Goal: Use online tool/utility: Use online tool/utility

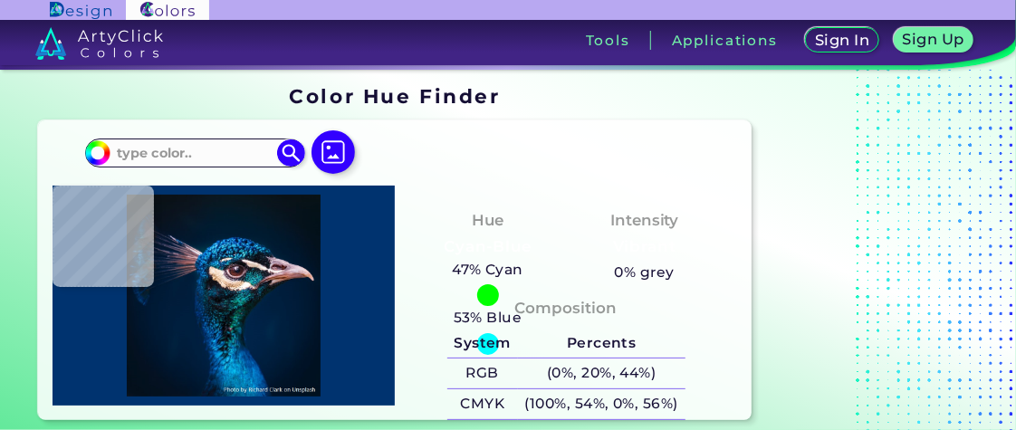
type input "#000000"
type input "#00152b"
type input "#00152B"
type input "#001c32"
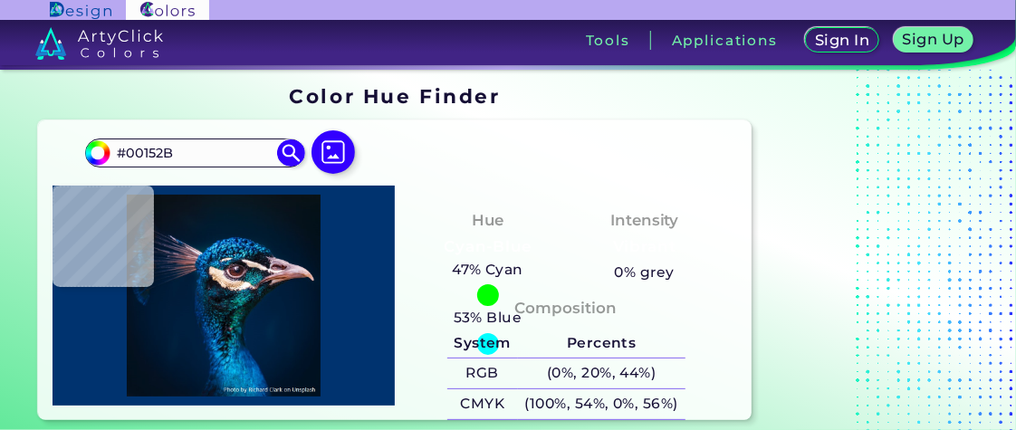
type input "#001C32"
type input "#011f38"
type input "#011F38"
type input "#021c2e"
type input "#021C2E"
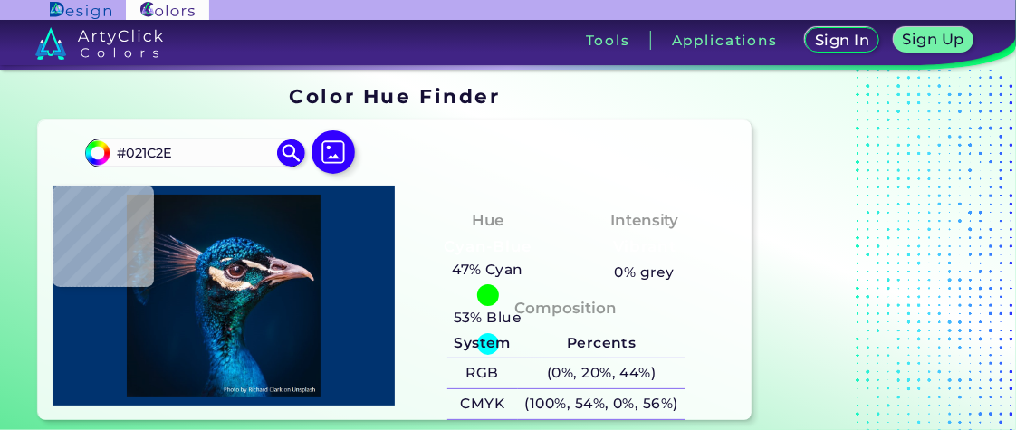
type input "#15a0c6"
type input "#15A0C6"
type input "#268fbd"
type input "#268FBD"
type input "#002755"
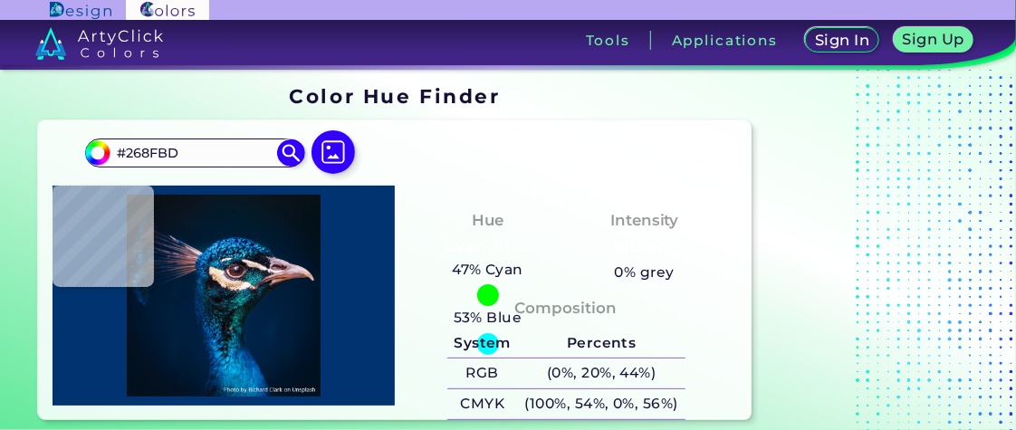
type input "#002755"
type input "#13a0d2"
type input "#13A0D2"
type input "#004280"
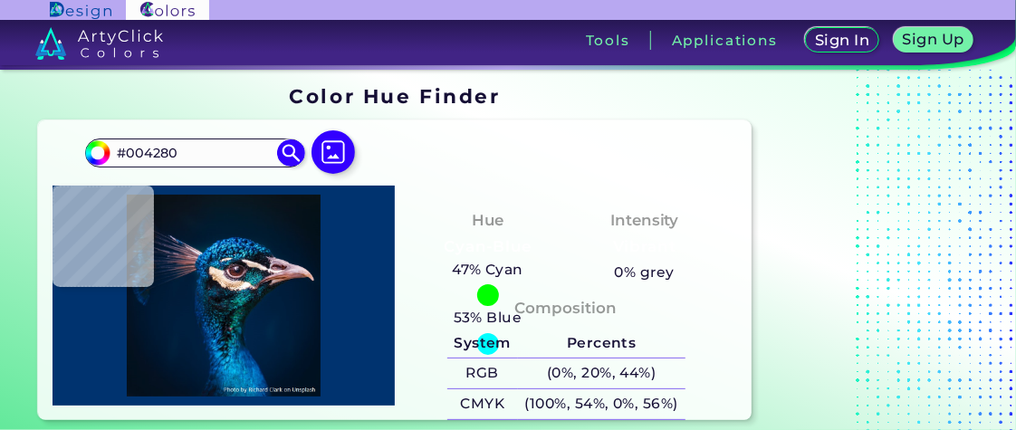
type input "#002047"
type input "#001e36"
type input "#001E36"
type input "#011d33"
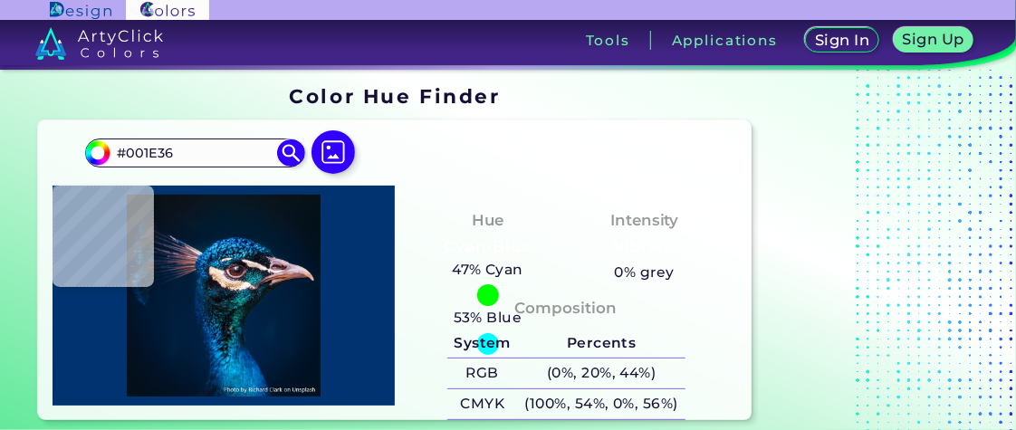
type input "#011D33"
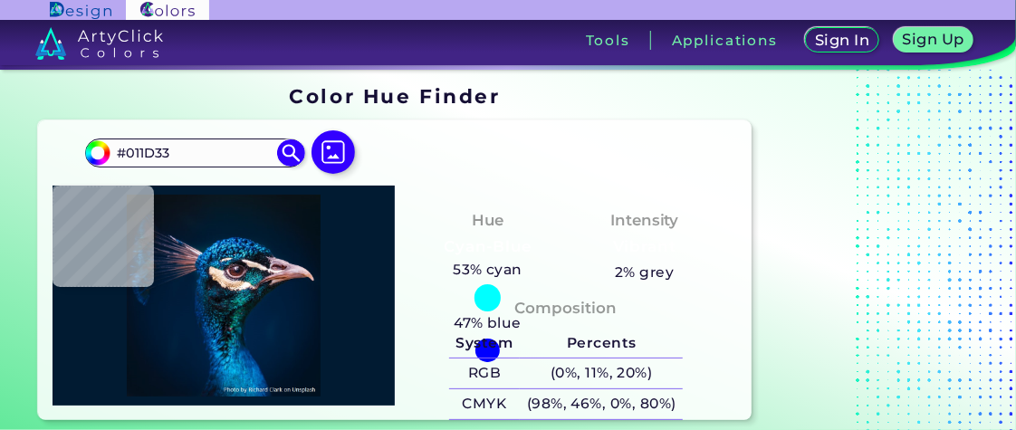
type input "#011b32"
type input "#011B32"
type input "#011c2f"
type input "#011C2F"
type input "#021b2f"
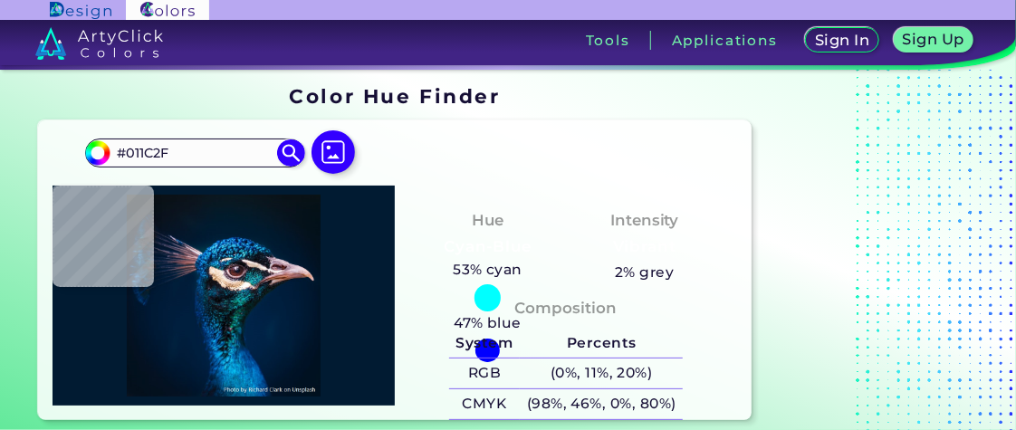
type input "#021B2F"
type input "#041a2f"
type input "#041A2F"
type input "#041a2d"
type input "#041A2D"
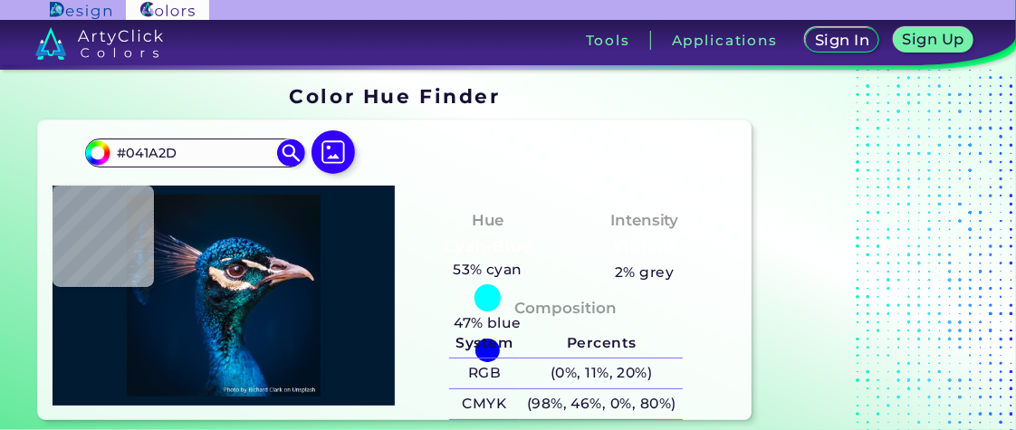
type input "#051a2d"
type input "#051A2D"
type input "#06192a"
type input "#06192A"
type input "#04192a"
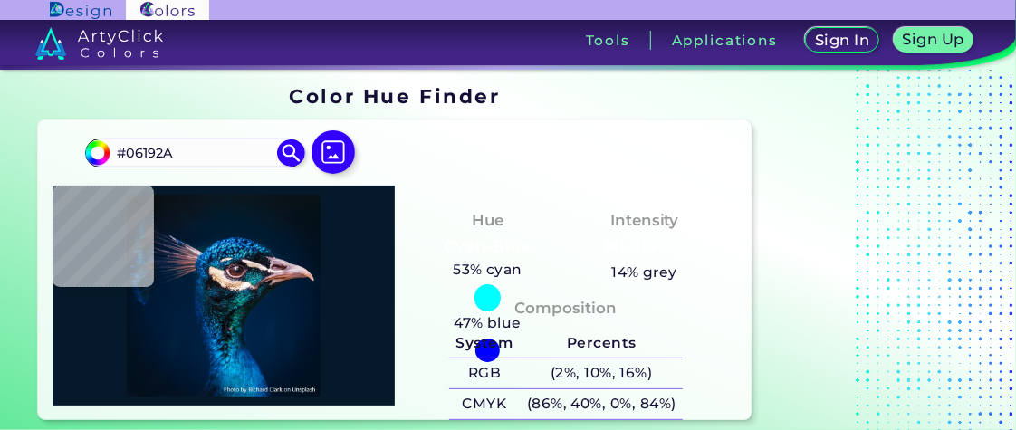
type input "#04192A"
type input "#011b2a"
type input "#011B2A"
type input "#021c2b"
type input "#021C2B"
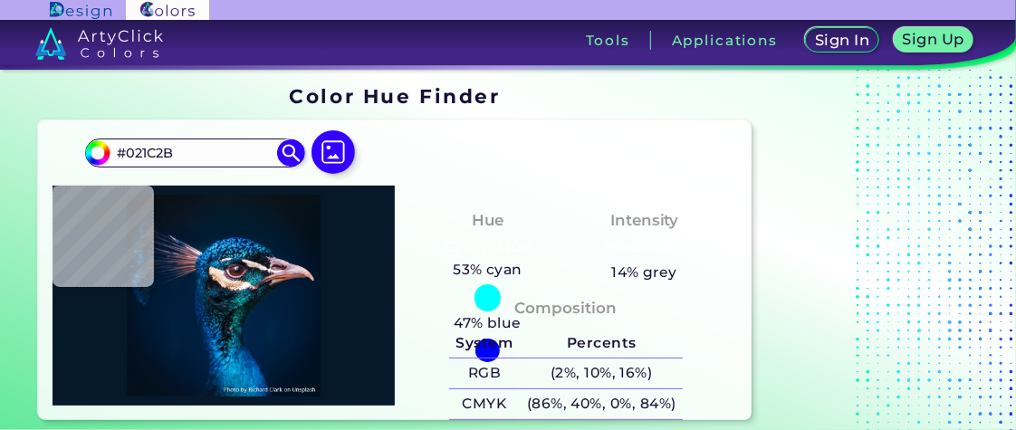
type input "#011b2a"
type input "#011B2A"
type input "#031a28"
type input "#031A28"
type input "#011b2a"
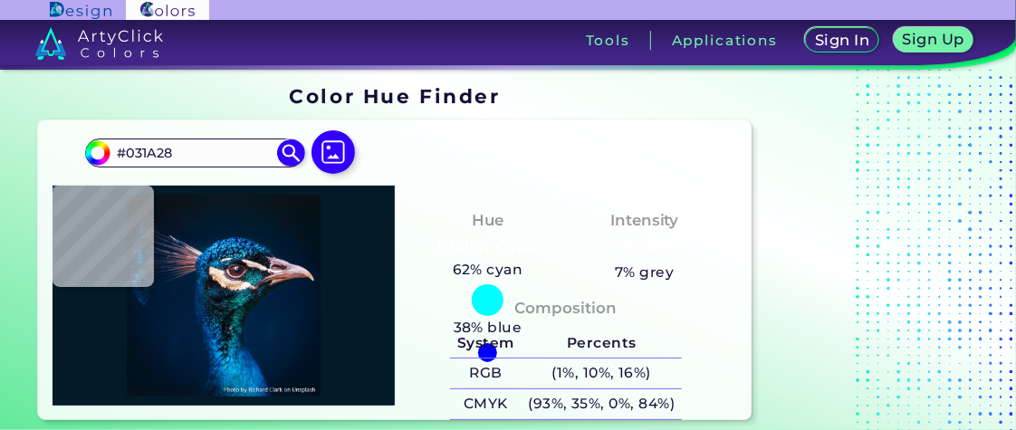
type input "#011B2A"
type input "#031a2a"
type input "#031A2A"
type input "#041a28"
type input "#041A28"
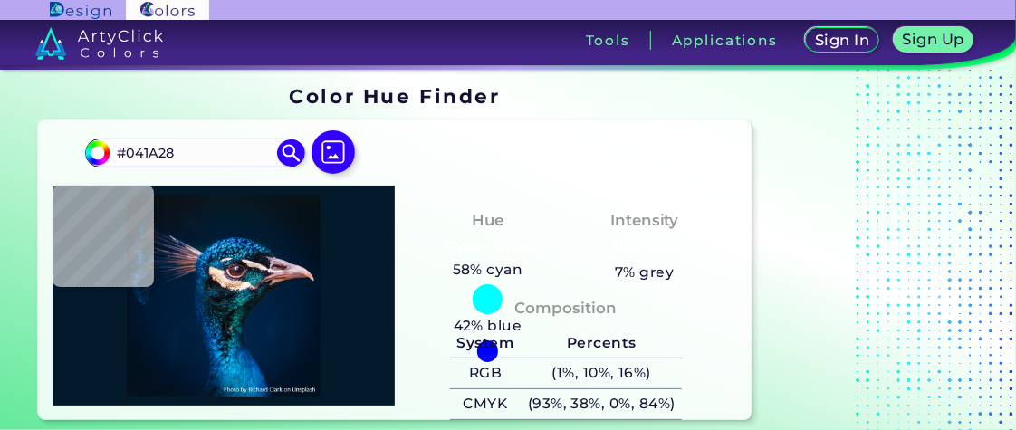
type input "#031a28"
type input "#031A28"
type input "#031a2a"
type input "#031A2A"
type input "#04192a"
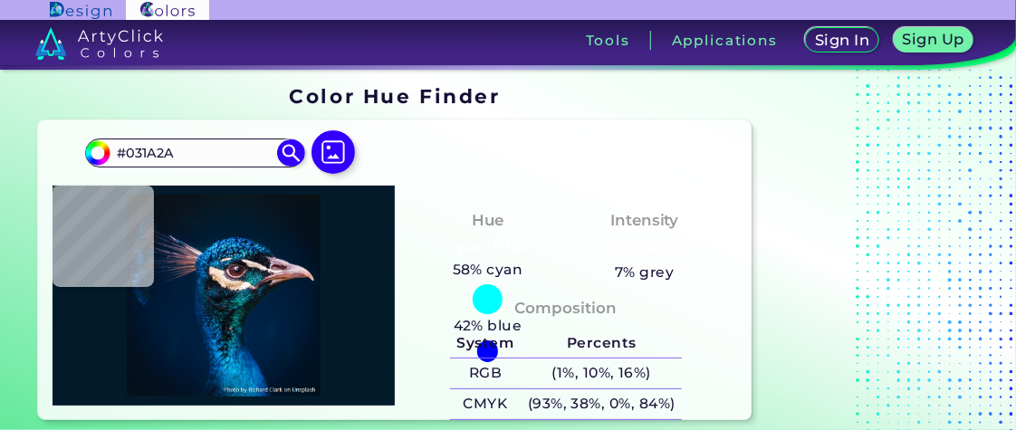
type input "#04192A"
type input "#031927"
type input "#05192a"
type input "#05192A"
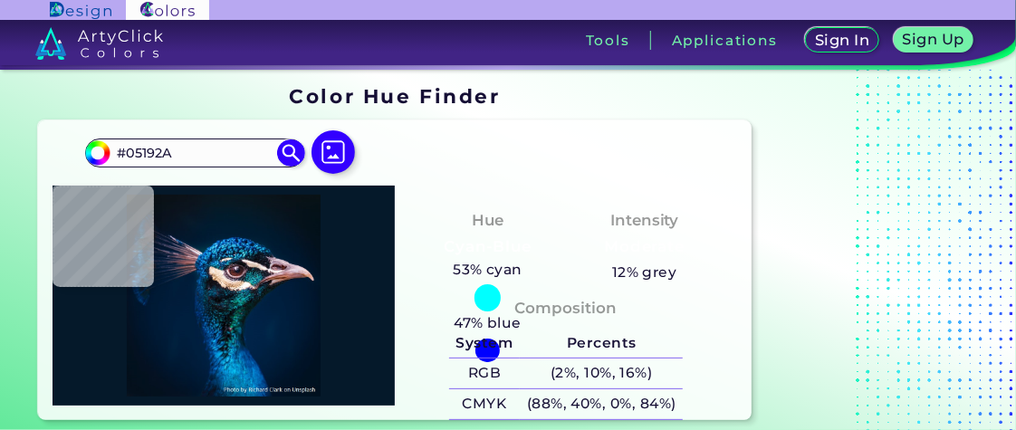
type input "#031829"
type input "#031828"
type input "#041726"
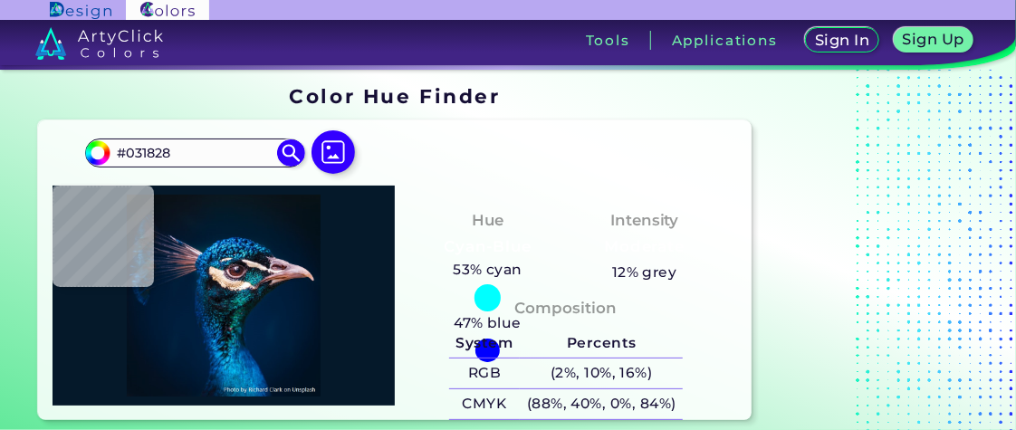
type input "#041726"
type input "#041728"
type input "#031625"
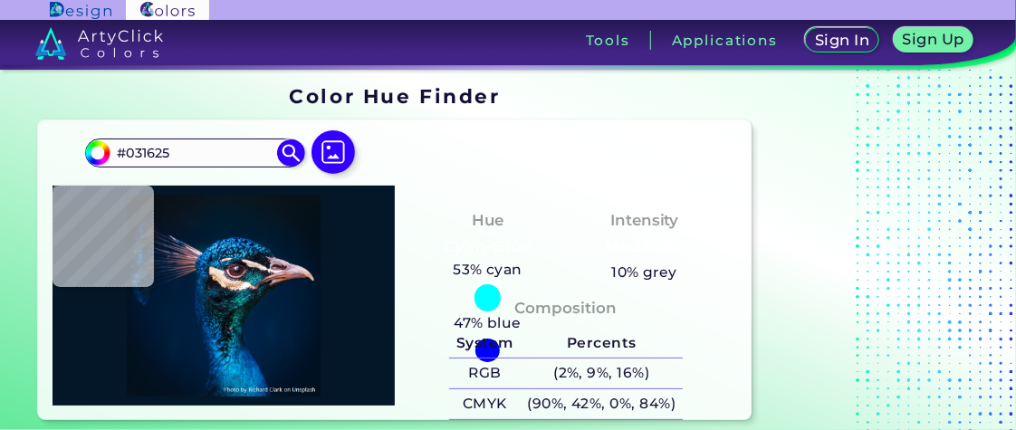
type input "#031424"
type input "#041525"
type input "#051524"
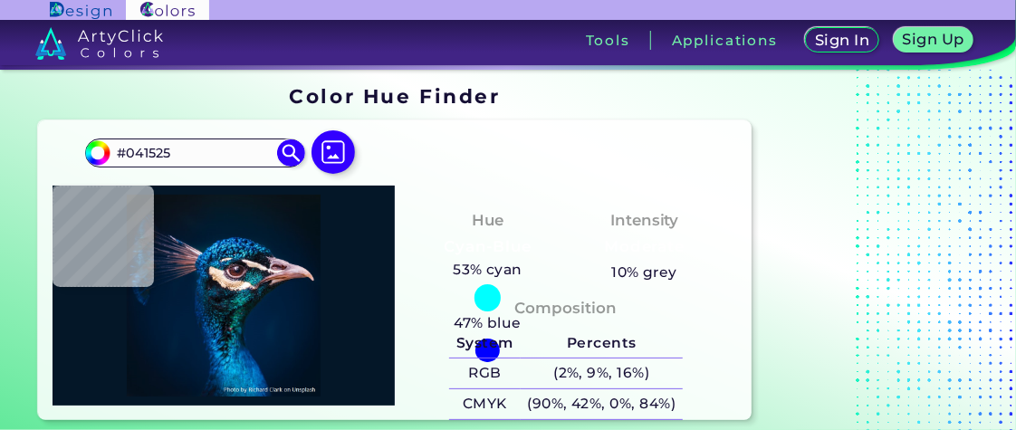
type input "#051524"
type input "#051725"
type input "#041726"
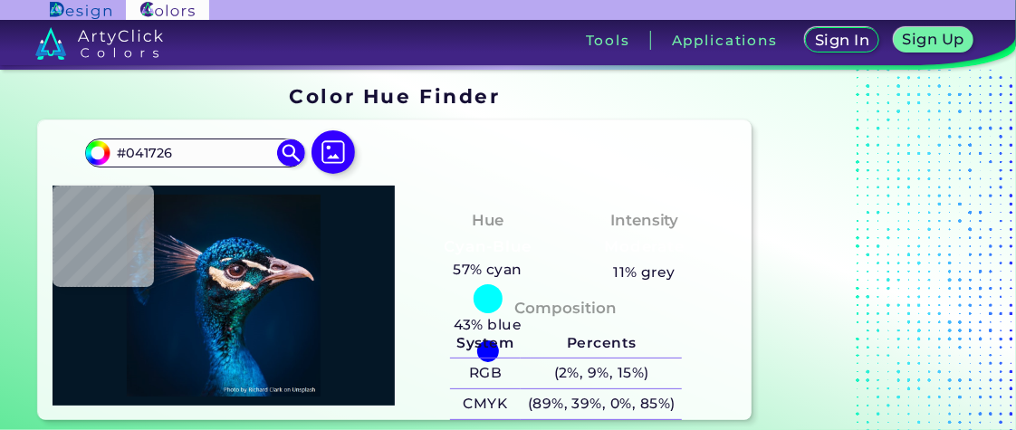
type input "#051827"
type input "#031927"
type input "#021927"
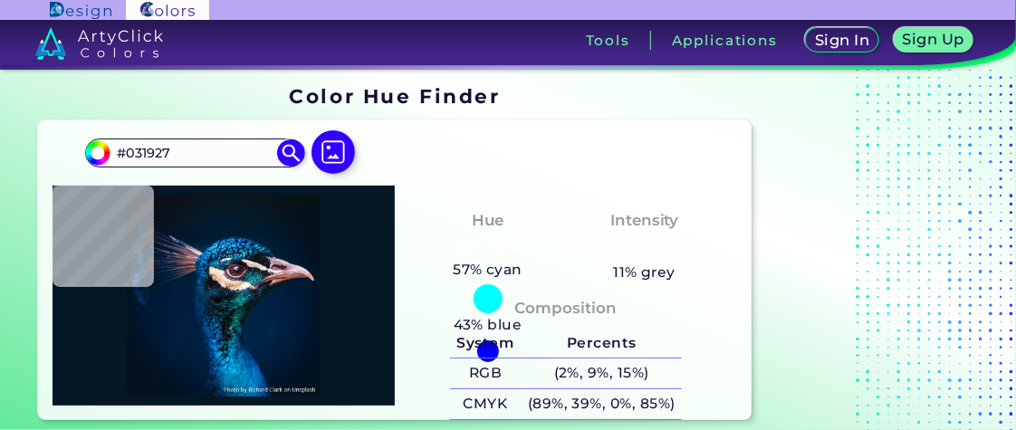
type input "#021927"
type input "#04192a"
type input "#04192A"
type input "#031a28"
type input "#031A28"
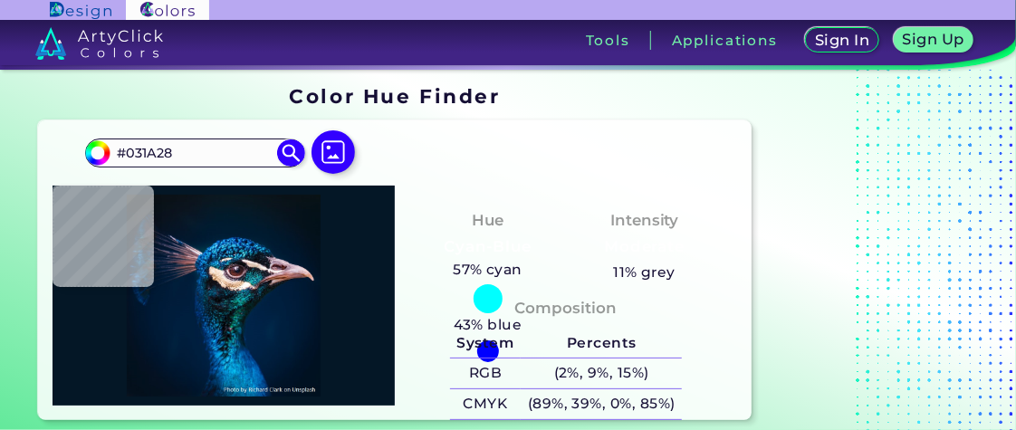
type input "#04192a"
type input "#04192A"
type input "#011b2a"
type input "#011B2A"
type input "#021c2d"
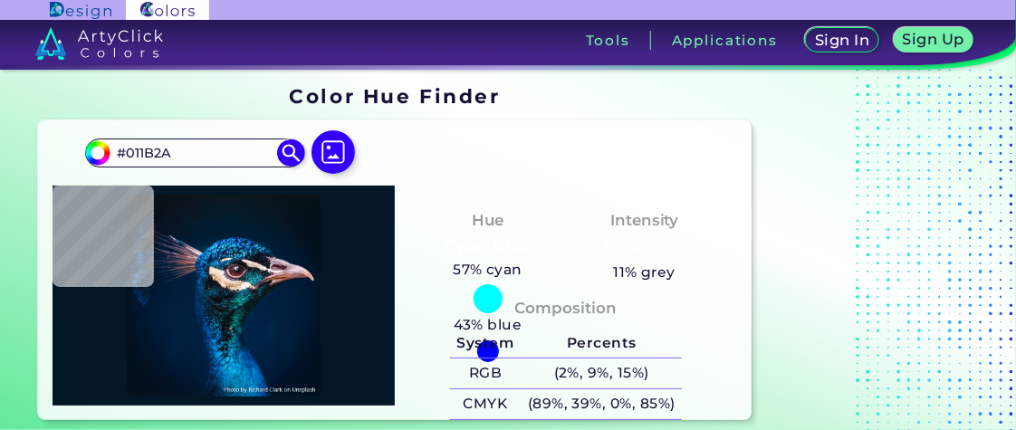
type input "#021C2D"
type input "#011b2c"
type input "#011B2C"
type input "#011b2a"
type input "#011B2A"
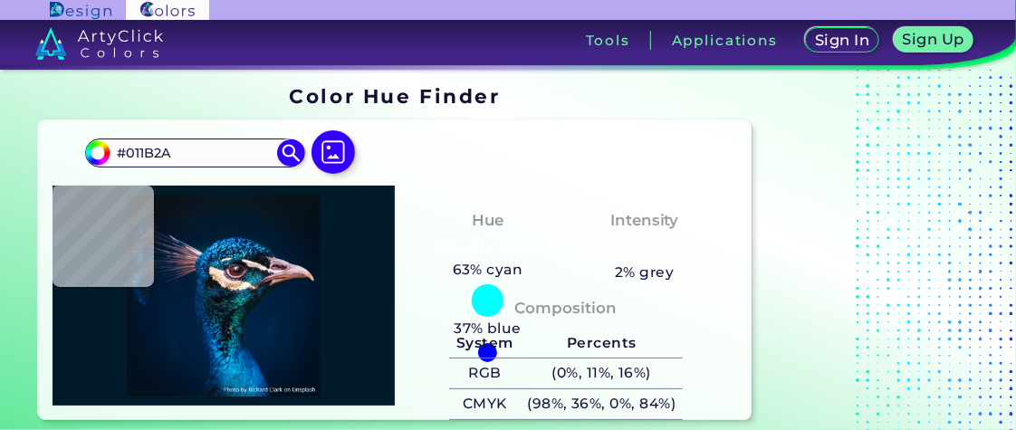
type input "#011b2c"
type input "#011B2C"
type input "#001b2e"
type input "#001B2E"
type input "#011c31"
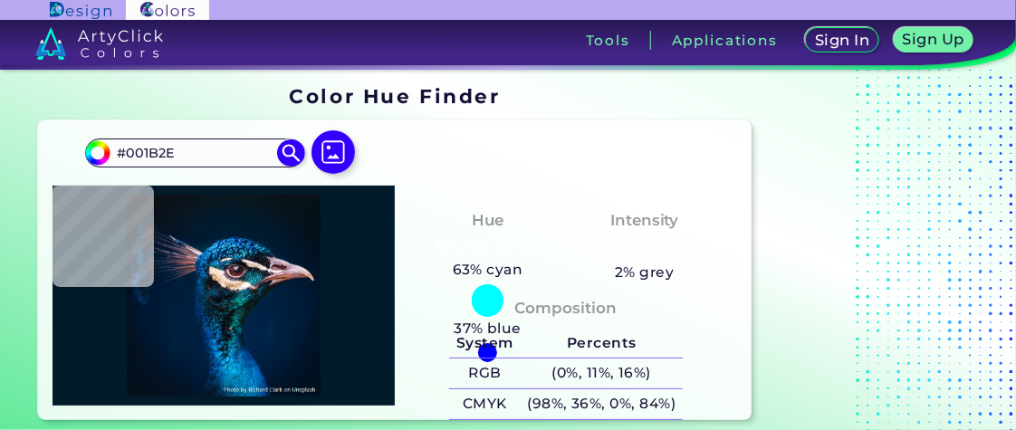
type input "#011C31"
type input "#001b30"
type input "#001B30"
type input "#001a31"
type input "#001A31"
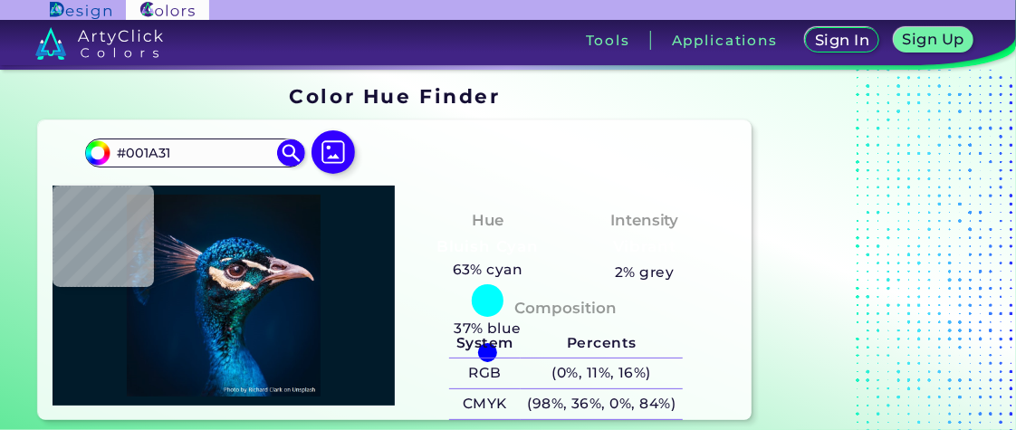
type input "#011b32"
type input "#011B32"
type input "#002339"
type input "#706b7d"
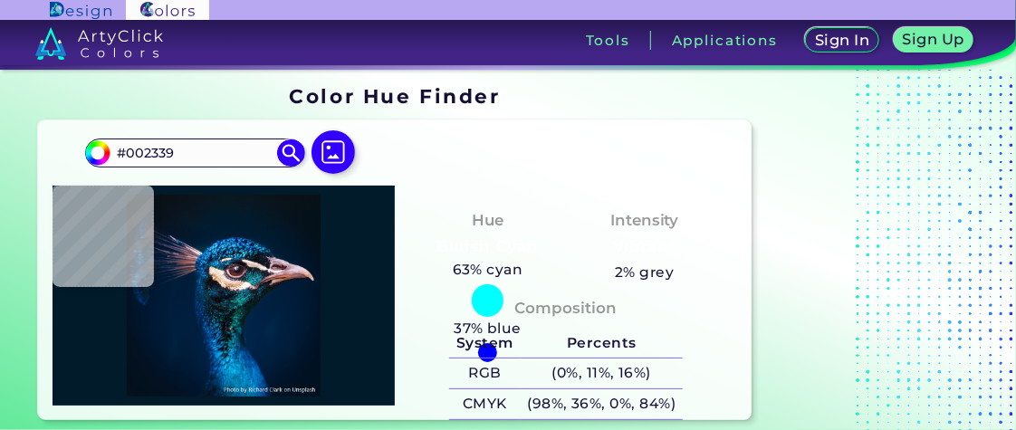
type input "#706B7D"
type input "#b78b90"
type input "#B78B90"
type input "#92676e"
type input "#92676E"
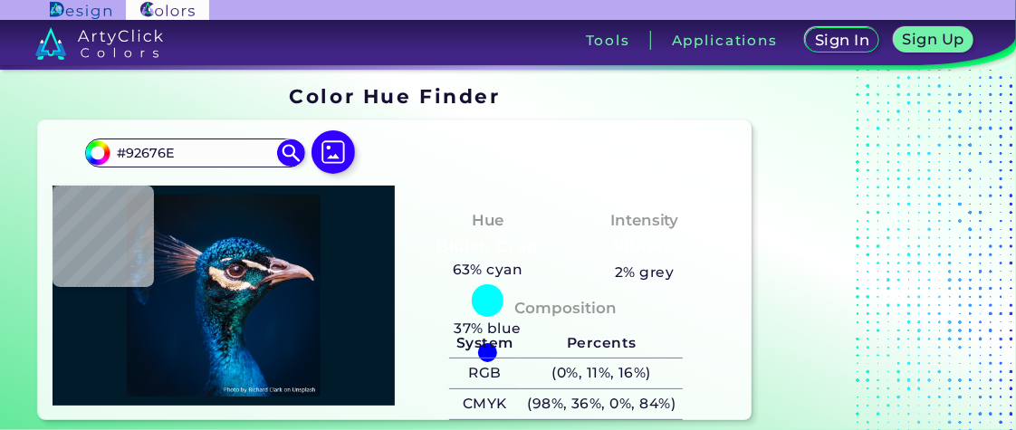
type input "#a46a69"
type input "#A46A69"
type input "#996a6b"
type input "#996A6B"
type input "#694749"
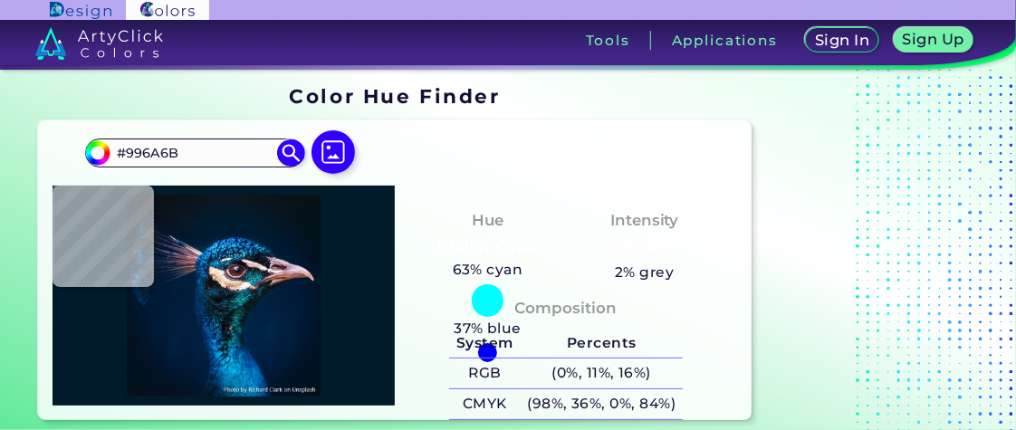
type input "#694749"
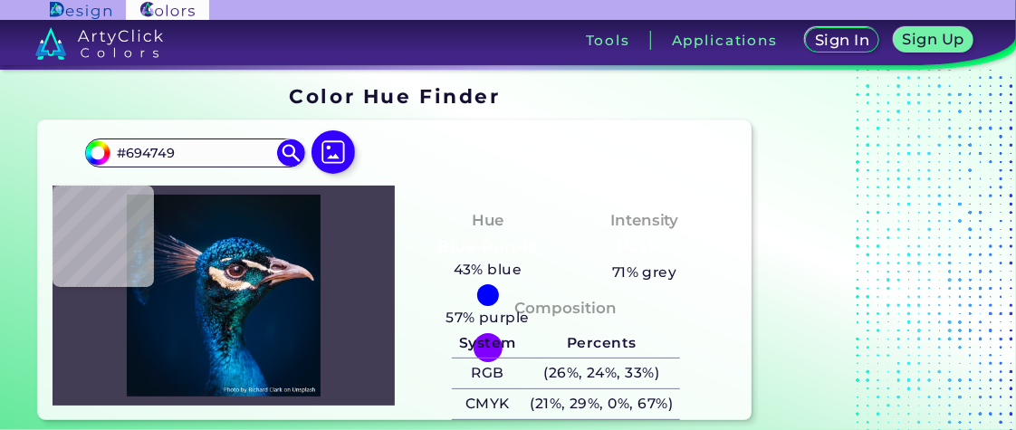
type input "#433c55"
type input "#433C55"
type input "#2d2b43"
type input "#2D2B43"
type input "#635562"
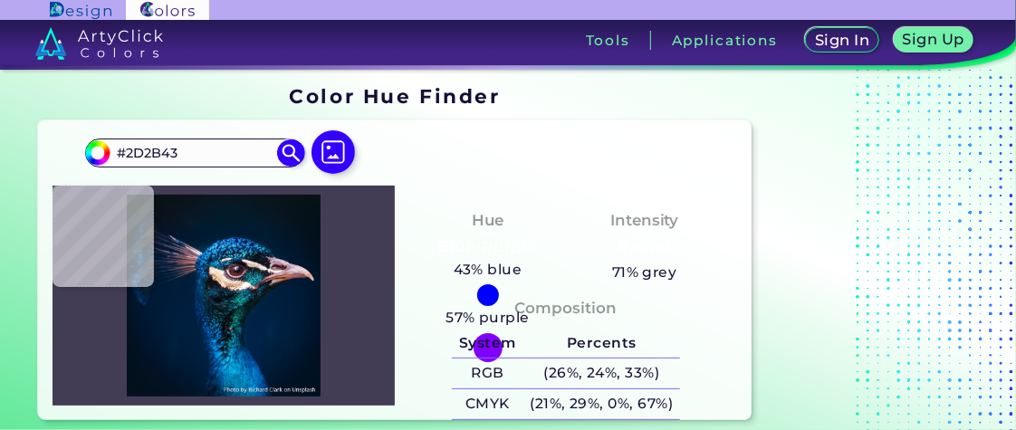
type input "#635562"
type input "#021b31"
type input "#021B31"
type input "#011b34"
type input "#011B34"
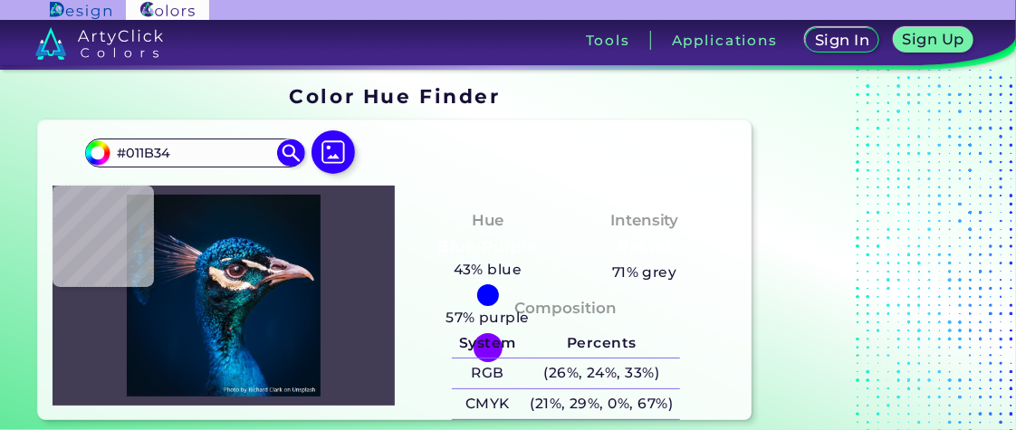
type input "#011c37"
type input "#011C37"
type input "#011c39"
type input "#011C39"
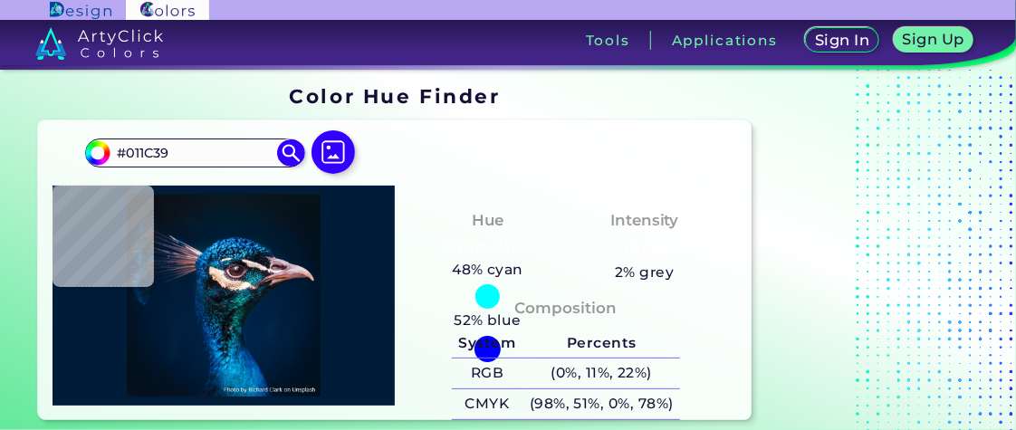
type input "#001e3a"
type input "#001E3A"
type input "#00203e"
type input "#00203E"
type input "#0d5791"
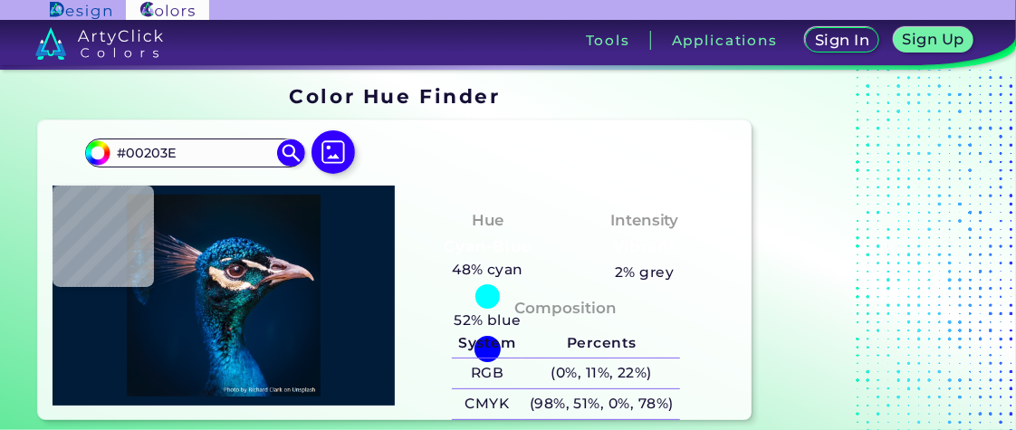
type input "#0D5791"
type input "#014179"
type input "#043d67"
type input "#043D67"
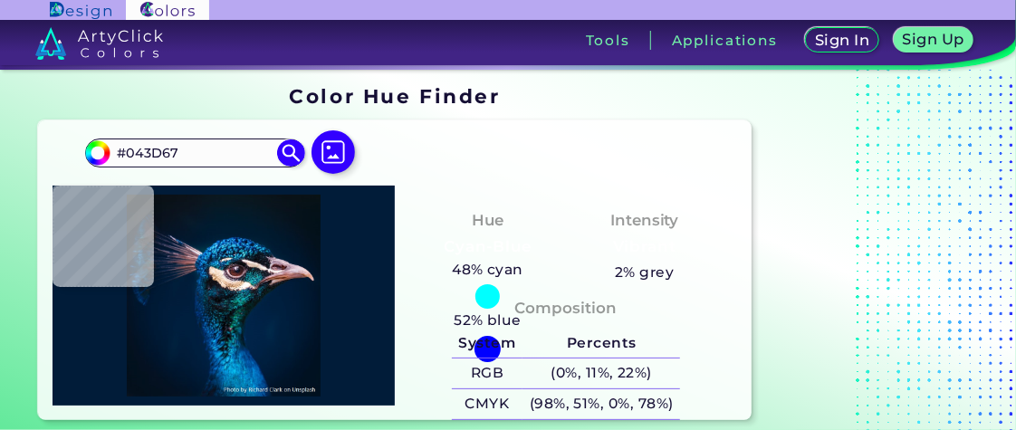
type input "#00314c"
type input "#00314C"
type input "#00415c"
type input "#00415C"
type input "#05445f"
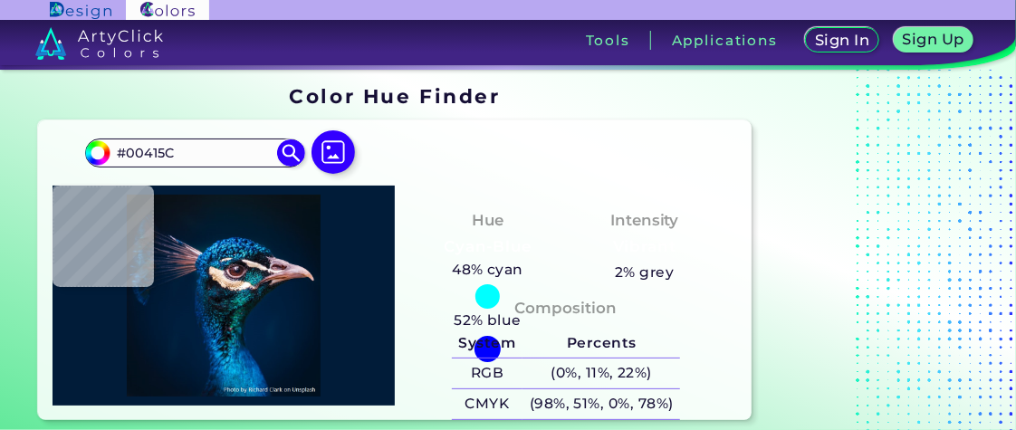
type input "#05445F"
type input "#0a425f"
type input "#0A425F"
type input "#00344f"
type input "#00344F"
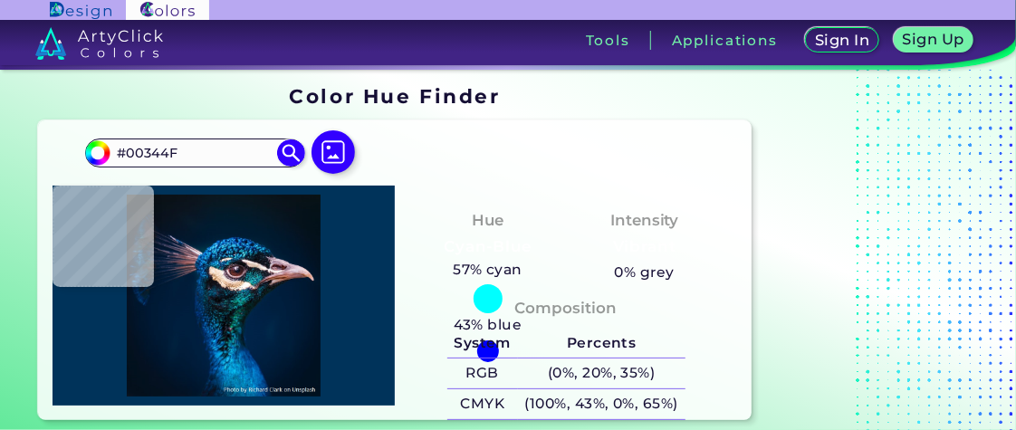
type input "#00335a"
type input "#00335A"
type input "#0b456f"
type input "#0B456F"
type input "#02395f"
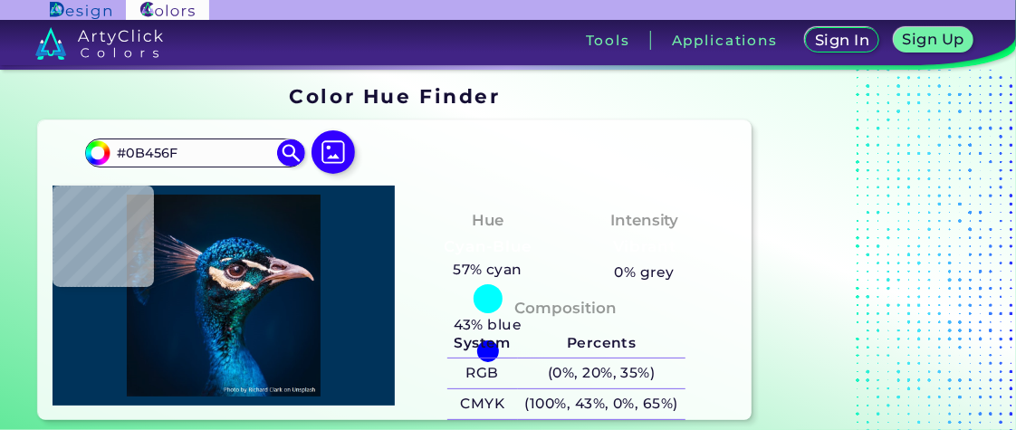
type input "#02395F"
type input "#1f3d57"
type input "#1F3D57"
type input "#003348"
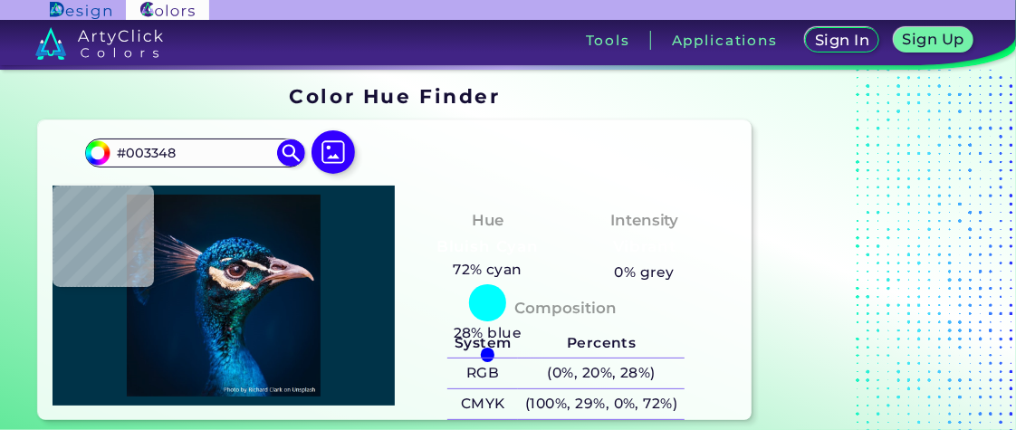
type input "#094f59"
type input "#094F59"
type input "#0c2e3b"
type input "#0C2E3B"
type input "#111929"
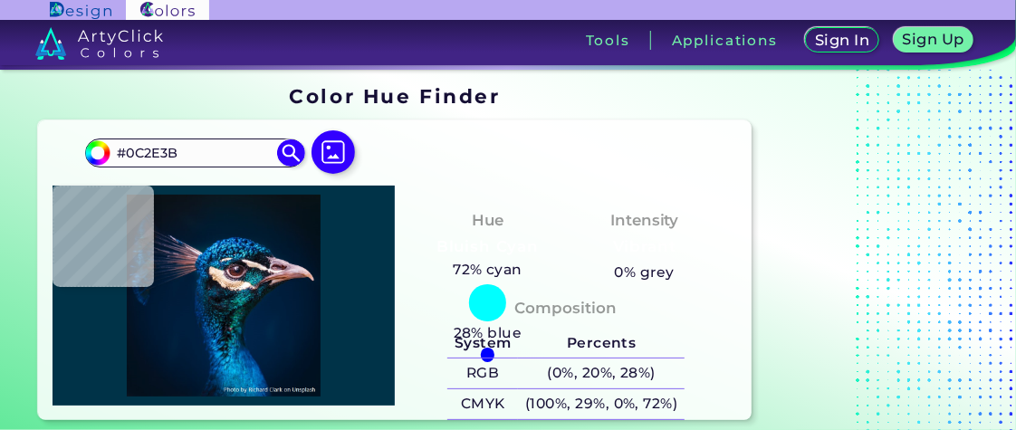
type input "#111929"
type input "#0a1926"
type input "#0A1926"
type input "#0e1721"
type input "#0E1721"
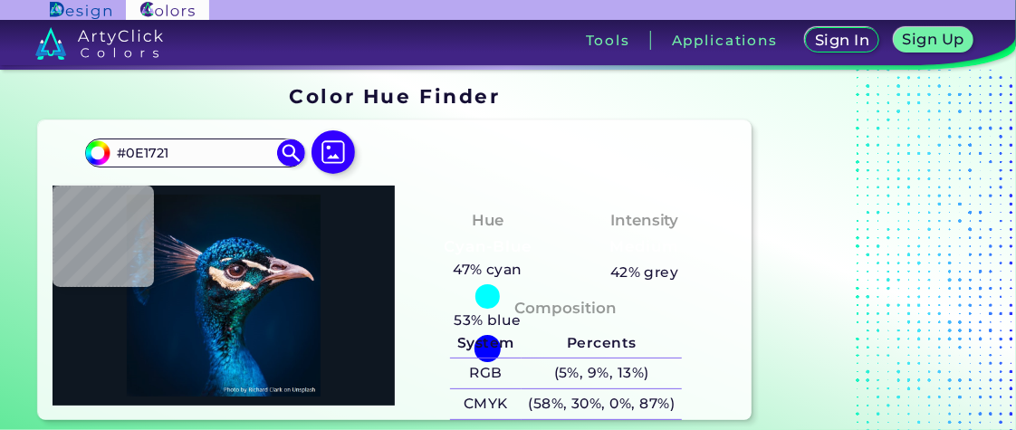
type input "#0a1a26"
type input "#0A1A26"
type input "#06070a"
type input "#06070A"
type input "#040507"
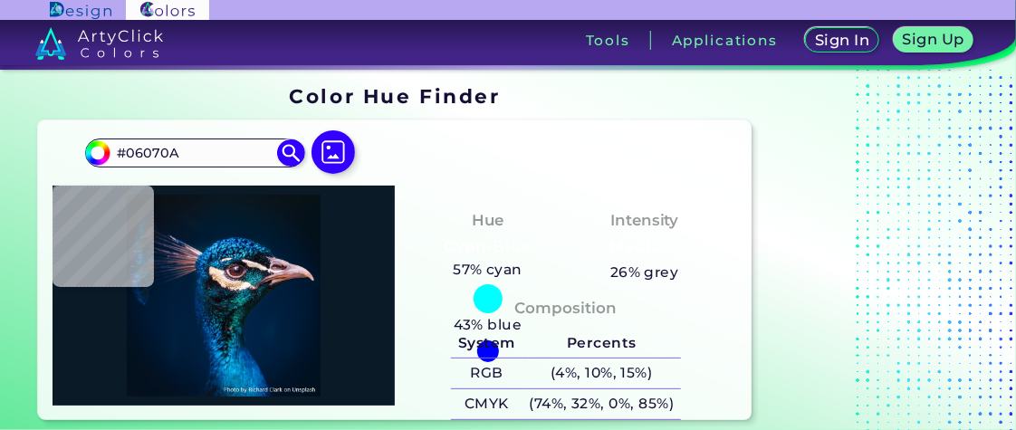
type input "#040507"
type input "#0a080f"
type input "#0A080F"
type input "#1c6165"
type input "#1C6165"
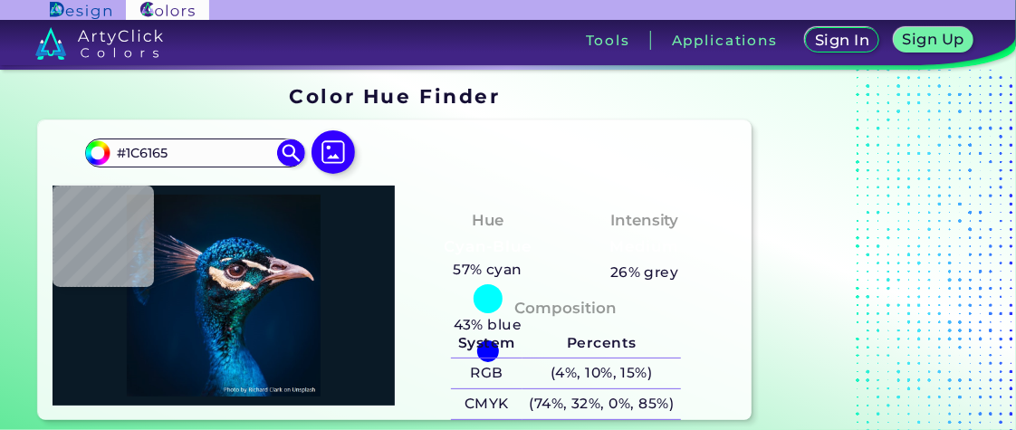
type input "#0c5e5d"
type input "#0C5E5D"
type input "#031927"
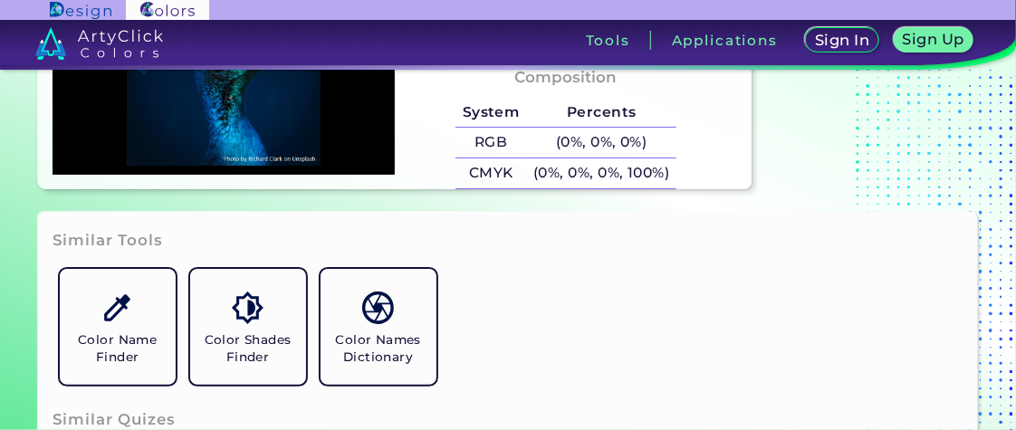
scroll to position [272, 0]
